Goal: Task Accomplishment & Management: Complete application form

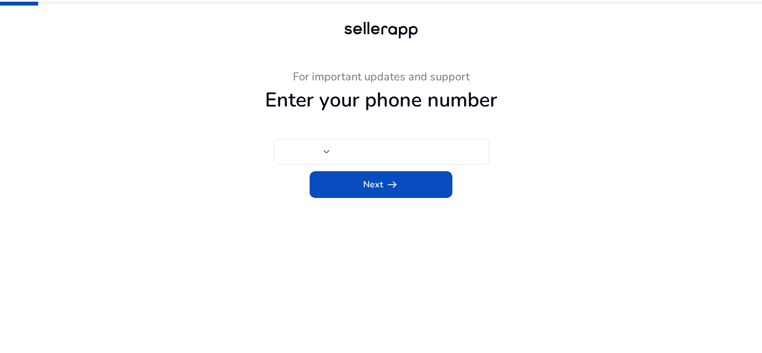
type input "****"
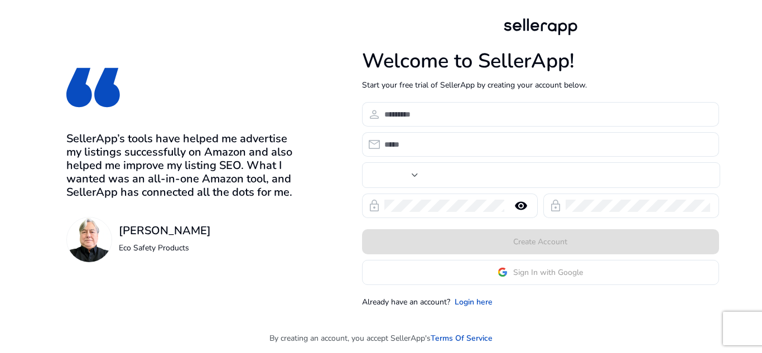
type input "****"
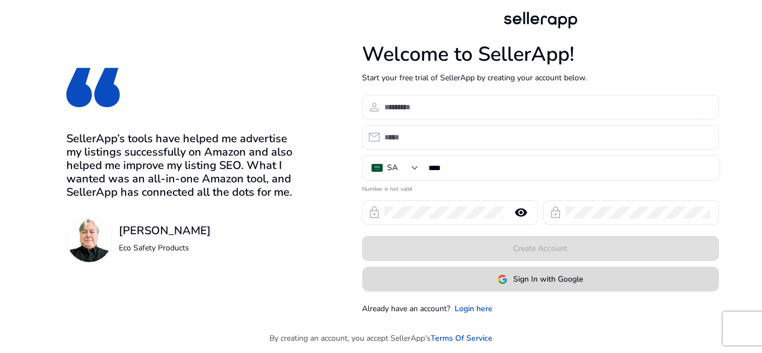
click at [543, 280] on span "Sign In with Google" at bounding box center [548, 279] width 70 height 12
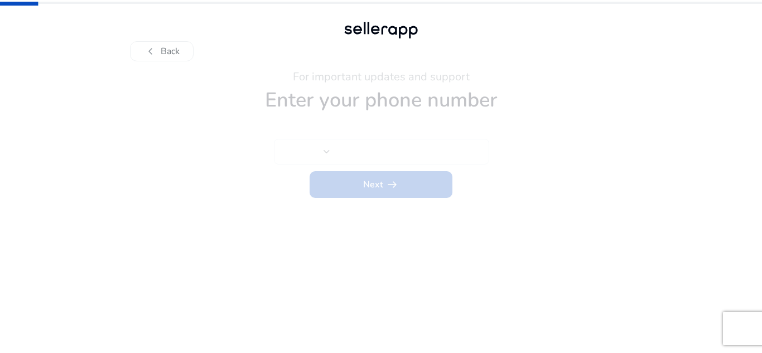
type input "****"
